Goal: Task Accomplishment & Management: Complete application form

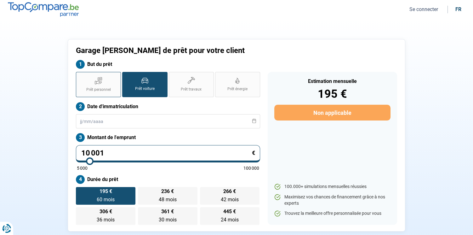
click at [110, 89] on span "Prêt personnel" at bounding box center [98, 89] width 25 height 5
click at [80, 76] on input "Prêt personnel" at bounding box center [78, 74] width 4 height 4
radio input "true"
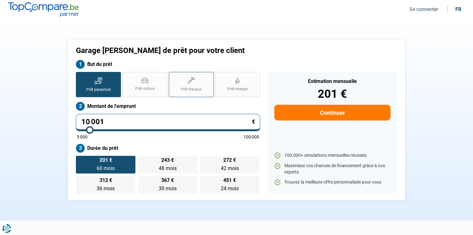
click at [196, 84] on label "Prêt travaux" at bounding box center [191, 84] width 45 height 25
click at [173, 76] on input "Prêt travaux" at bounding box center [171, 74] width 4 height 4
radio input "true"
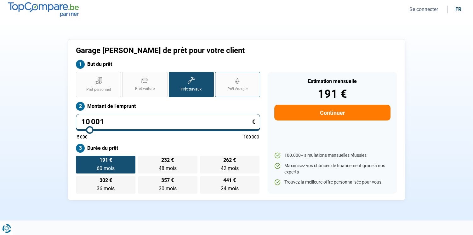
click at [229, 84] on label "Prêt énergie" at bounding box center [237, 84] width 45 height 25
click at [219, 76] on input "Prêt énergie" at bounding box center [217, 74] width 4 height 4
radio input "true"
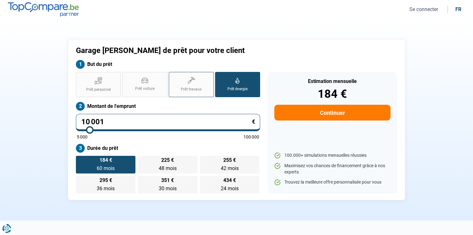
click at [201, 85] on label "Prêt travaux" at bounding box center [191, 84] width 45 height 25
click at [173, 76] on input "Prêt travaux" at bounding box center [171, 74] width 4 height 4
radio input "true"
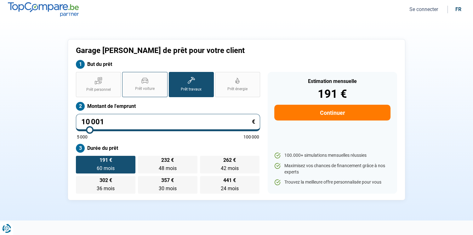
click at [155, 86] on label "Prêt voiture" at bounding box center [144, 84] width 45 height 25
click at [126, 76] on input "Prêt voiture" at bounding box center [124, 74] width 4 height 4
radio input "true"
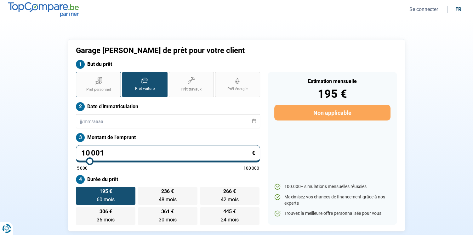
click at [96, 90] on span "Prêt personnel" at bounding box center [98, 89] width 25 height 5
click at [80, 76] on input "Prêt personnel" at bounding box center [78, 74] width 4 height 4
radio input "true"
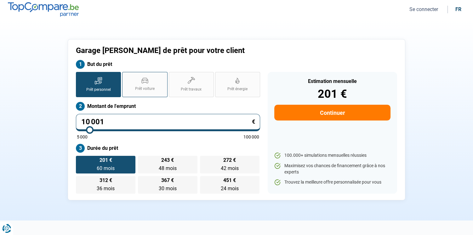
click at [142, 84] on label "Prêt voiture" at bounding box center [144, 84] width 45 height 25
click at [126, 76] on input "Prêt voiture" at bounding box center [124, 74] width 4 height 4
radio input "true"
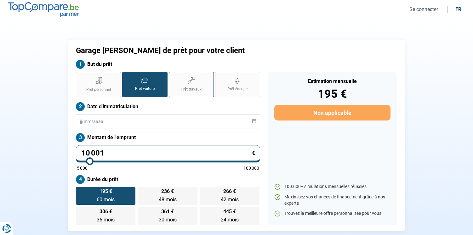
click at [186, 82] on label "Prêt travaux" at bounding box center [191, 84] width 45 height 25
click at [173, 76] on input "Prêt travaux" at bounding box center [171, 74] width 4 height 4
radio input "true"
